Goal: Transaction & Acquisition: Purchase product/service

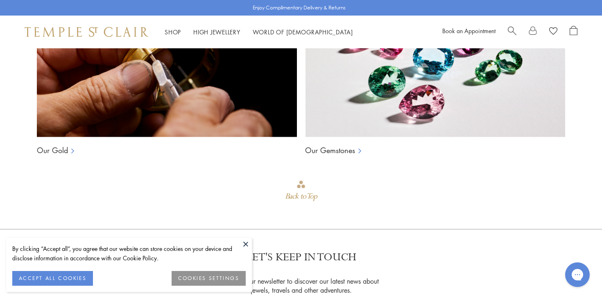
scroll to position [664, 0]
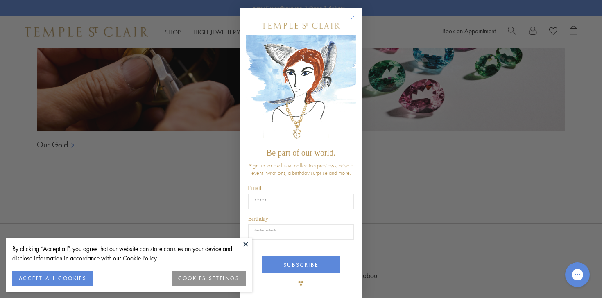
click at [354, 17] on circle "Close dialog" at bounding box center [353, 18] width 10 height 10
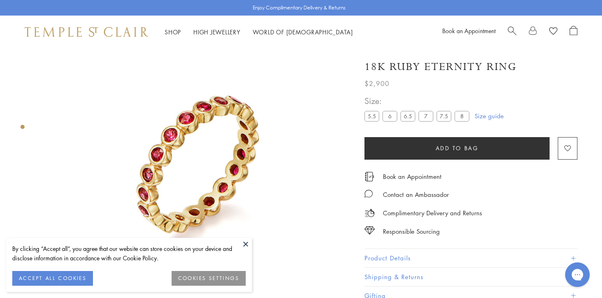
scroll to position [44, 0]
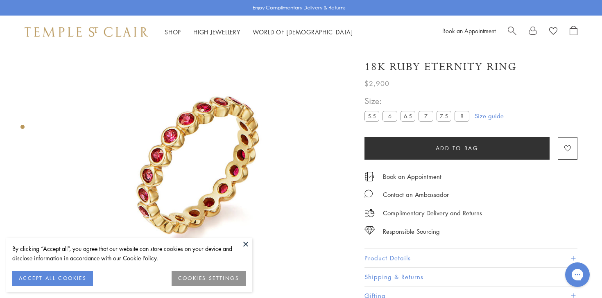
click at [375, 117] on label "5.5" at bounding box center [372, 116] width 15 height 10
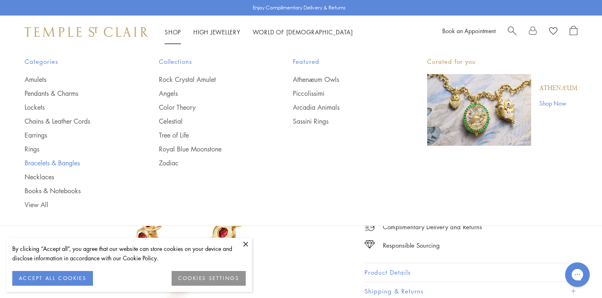
scroll to position [0, 2]
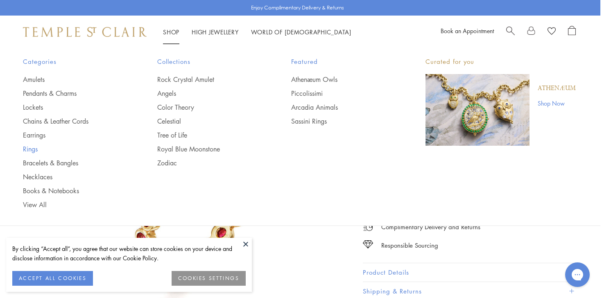
click at [28, 149] on link "Rings" at bounding box center [74, 149] width 102 height 9
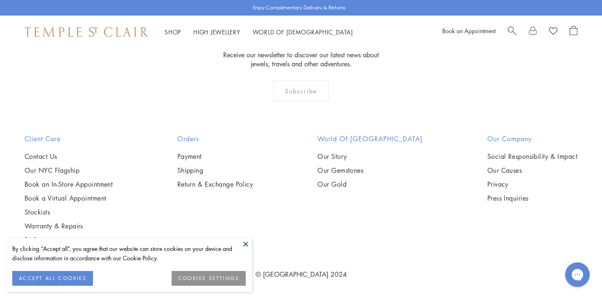
scroll to position [3746, 0]
